Goal: Navigation & Orientation: Find specific page/section

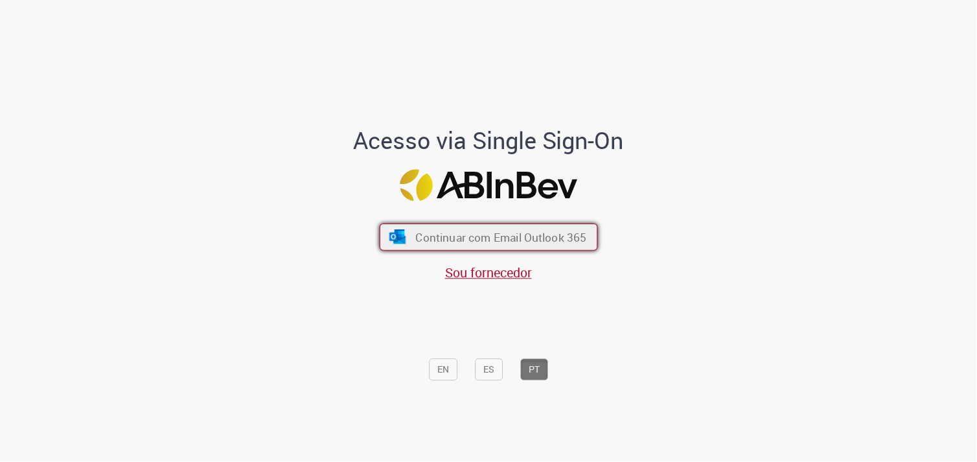
click at [461, 237] on span "Continuar com Email Outlook 365" at bounding box center [500, 236] width 171 height 15
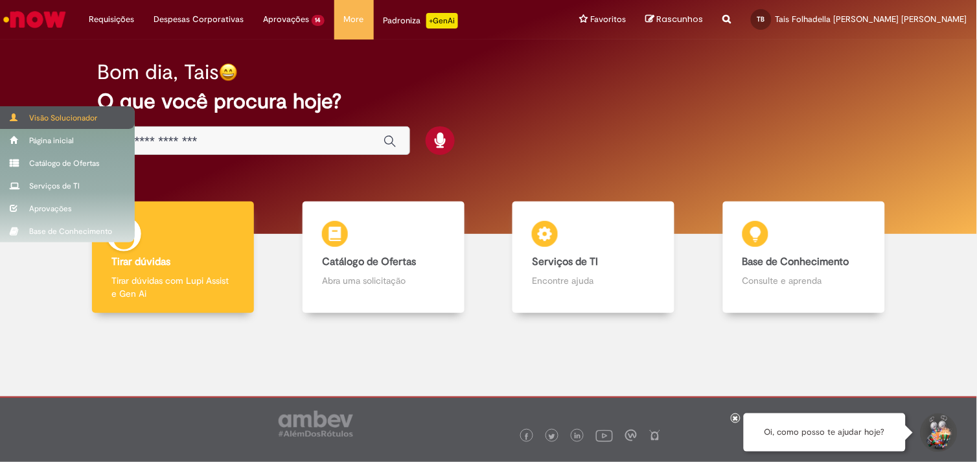
click at [61, 121] on div "Visão Solucionador" at bounding box center [67, 117] width 135 height 23
